Goal: Find specific page/section: Find specific page/section

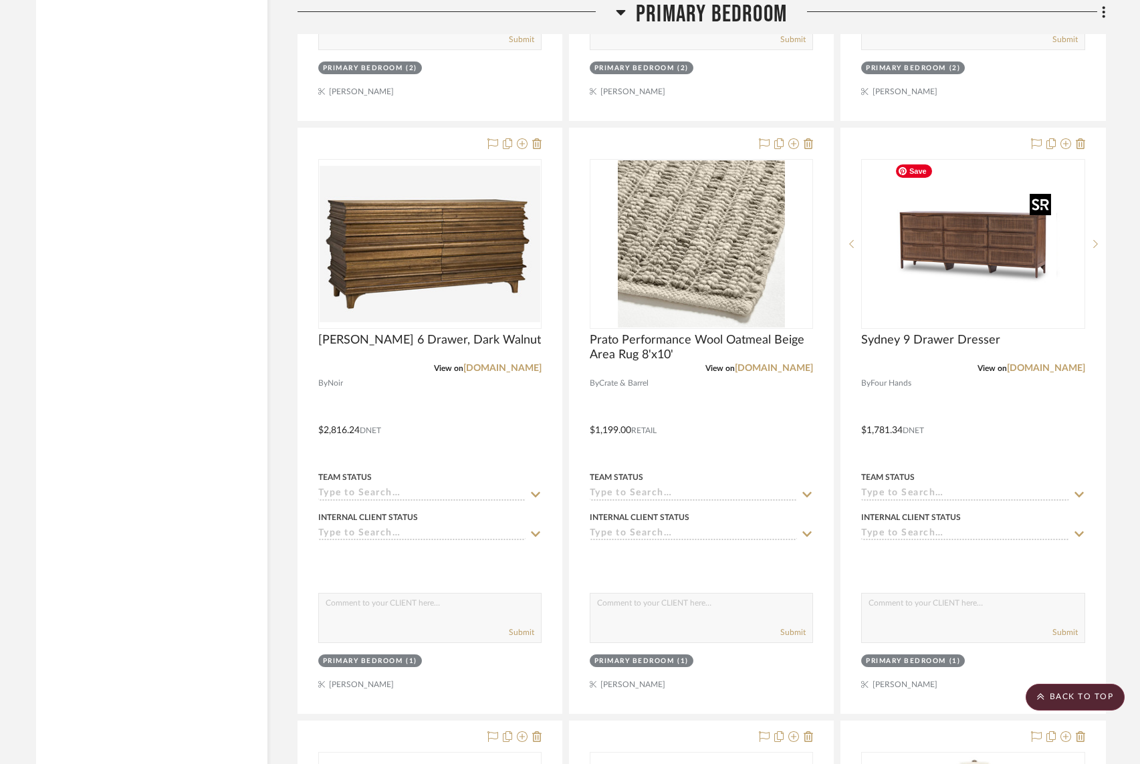
scroll to position [2823, 0]
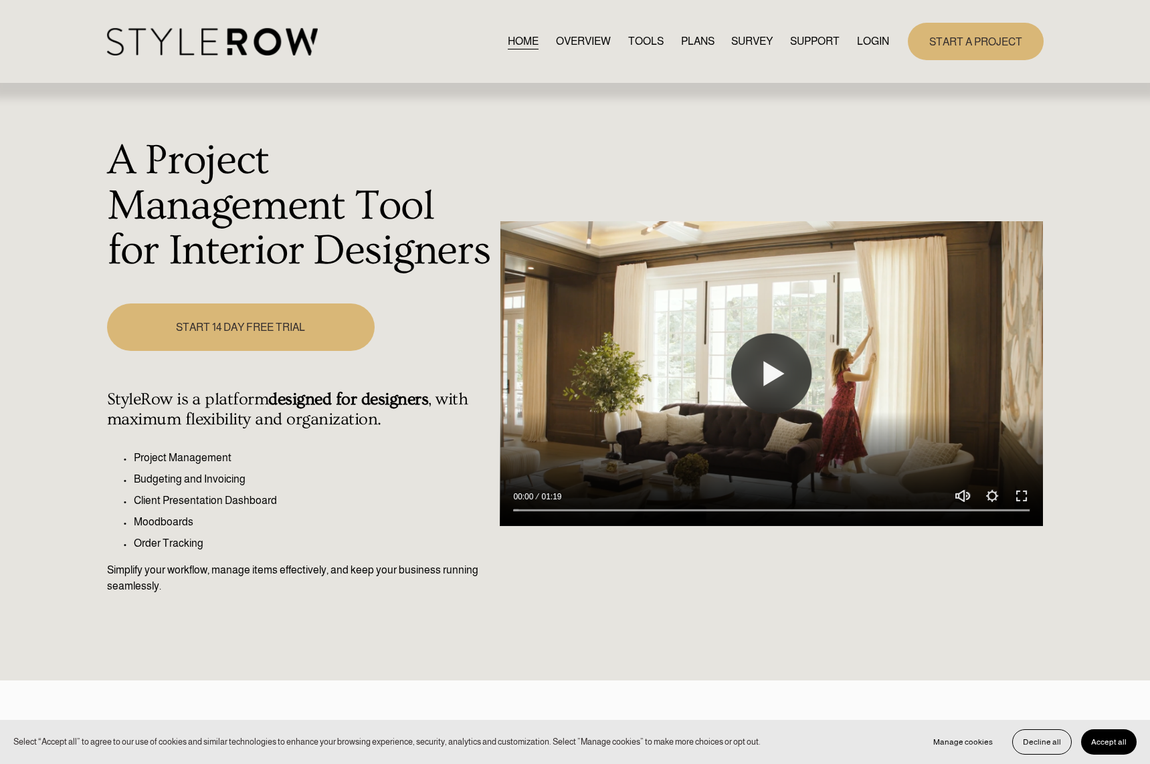
click at [874, 41] on link "LOGIN" at bounding box center [873, 41] width 32 height 18
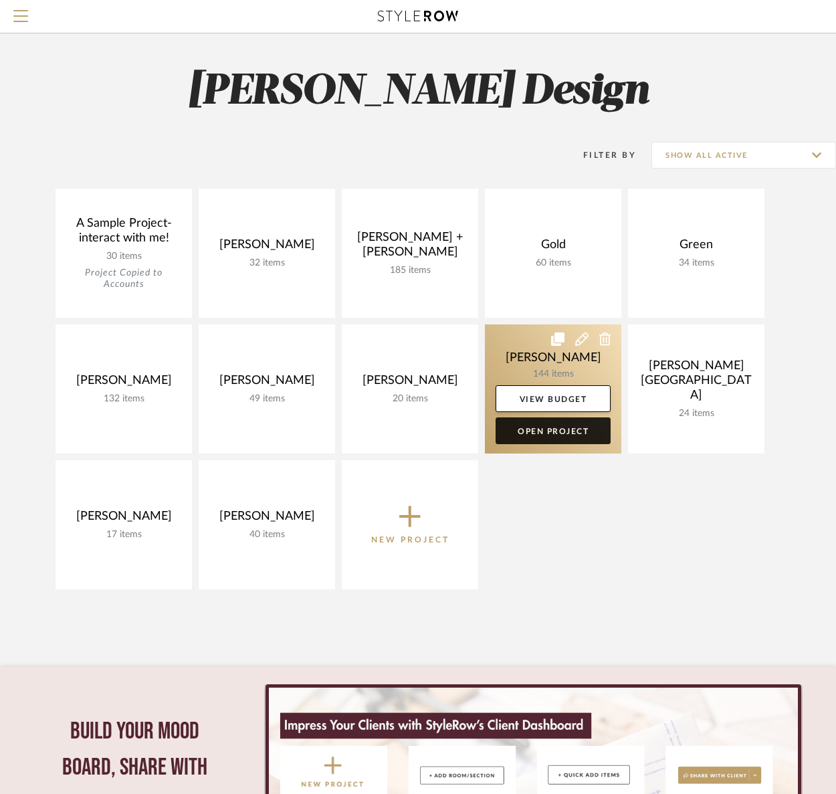
click at [534, 429] on link "Open Project" at bounding box center [553, 430] width 115 height 27
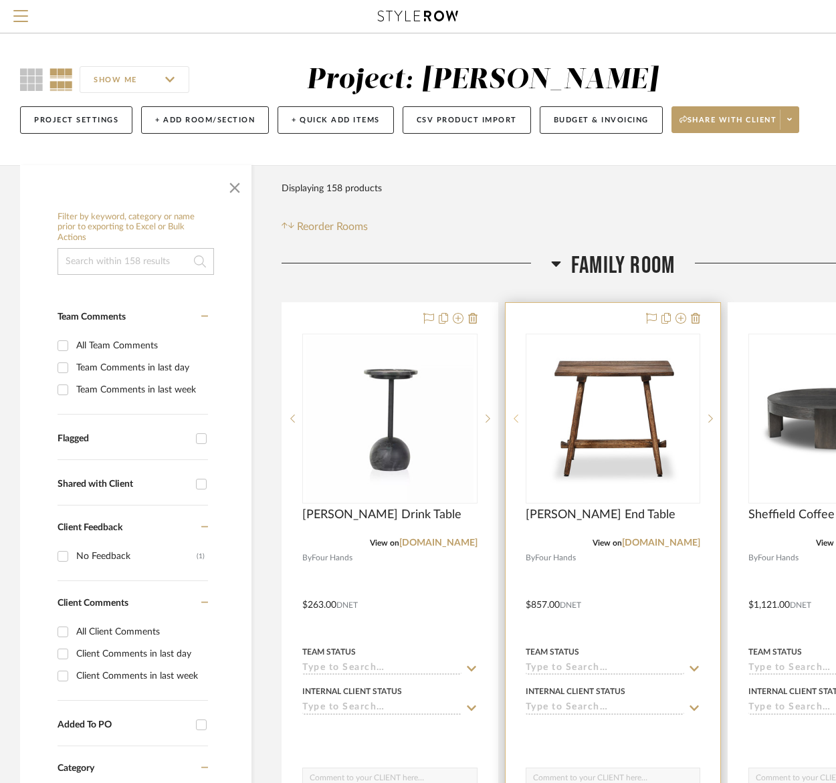
click at [516, 454] on div at bounding box center [516, 419] width 20 height 170
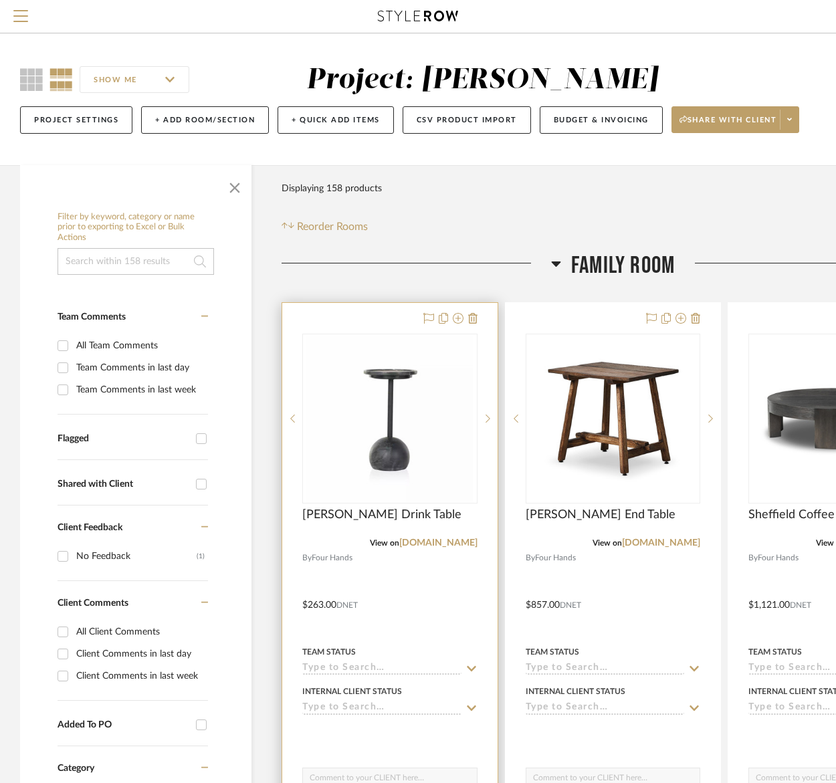
click at [348, 534] on div "[PERSON_NAME] Drink Table" at bounding box center [389, 522] width 175 height 29
click at [489, 473] on div at bounding box center [487, 419] width 20 height 170
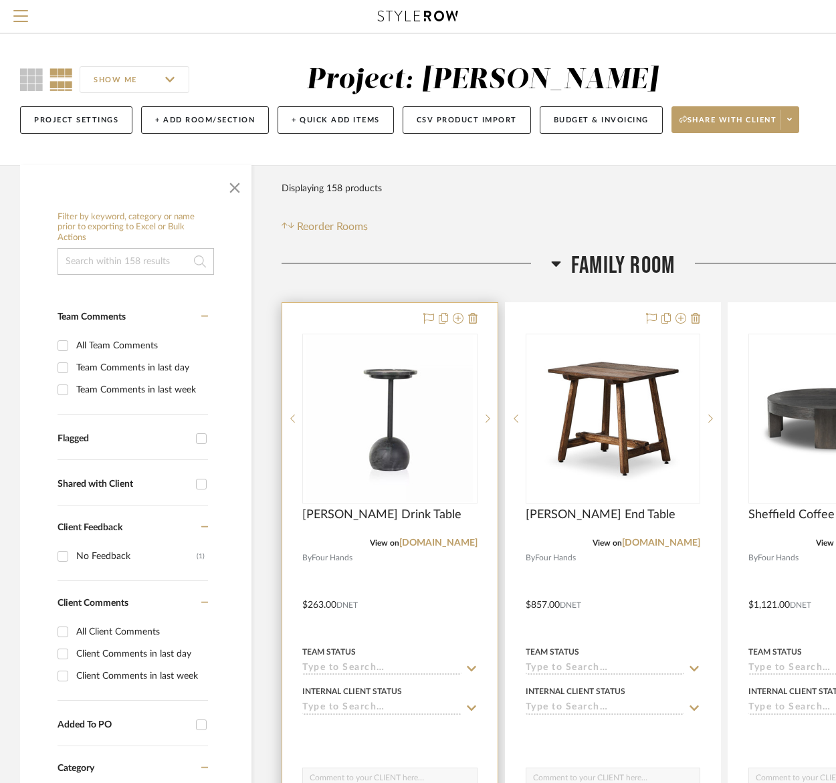
click at [447, 583] on div at bounding box center [389, 595] width 215 height 585
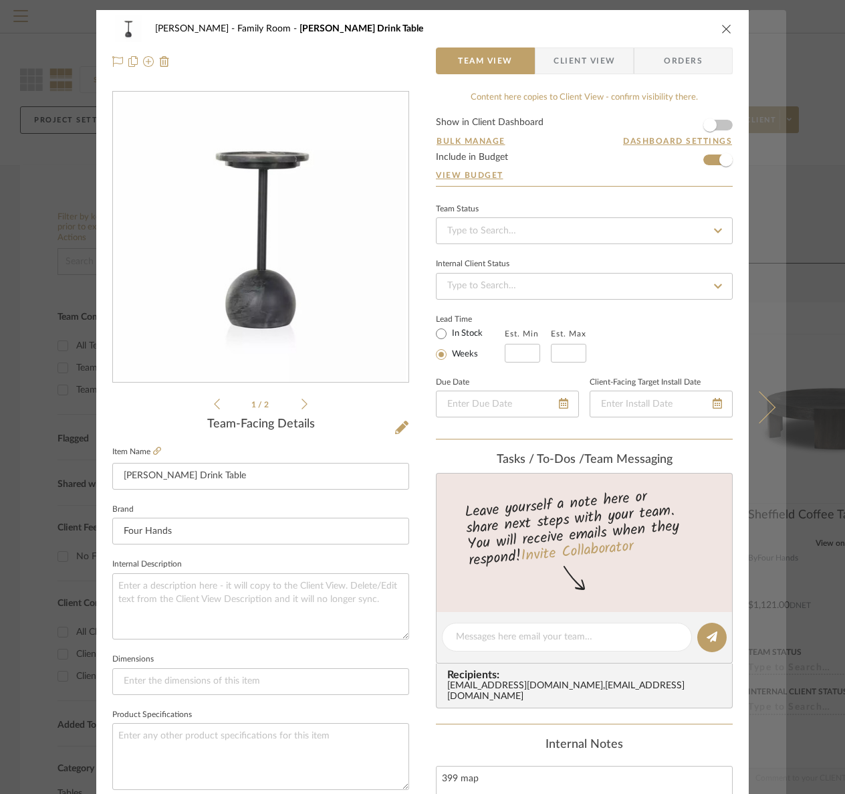
click at [761, 403] on icon at bounding box center [760, 407] width 32 height 32
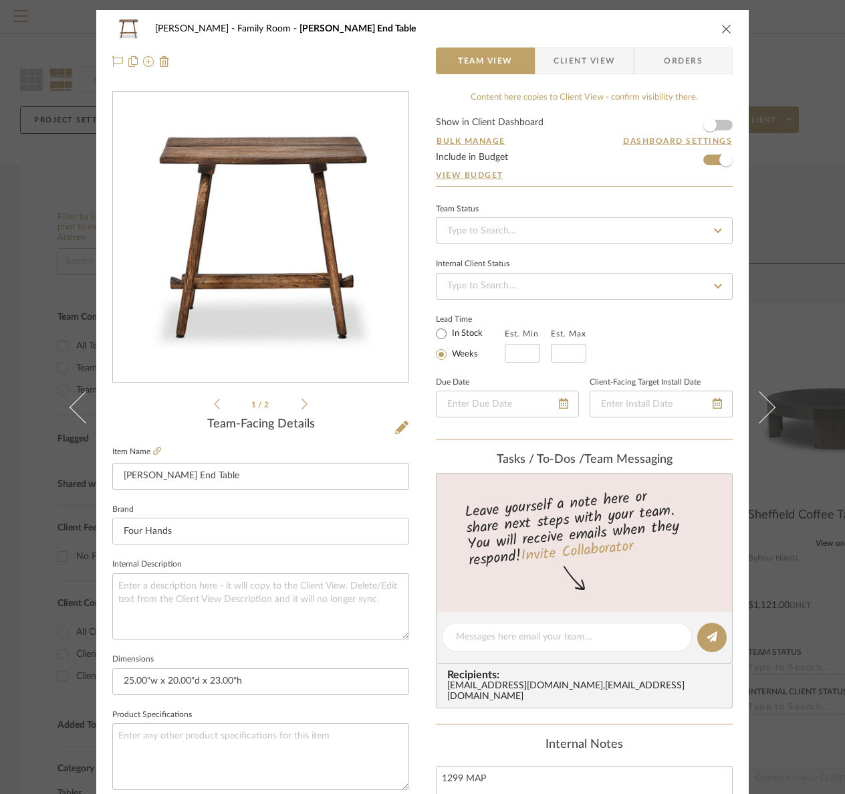
click at [722, 28] on icon "close" at bounding box center [727, 28] width 11 height 11
